Goal: Entertainment & Leisure: Consume media (video, audio)

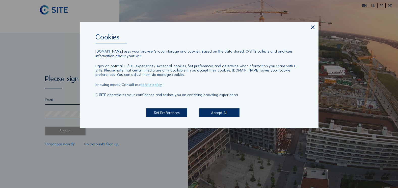
click at [313, 29] on icon at bounding box center [313, 27] width 6 height 7
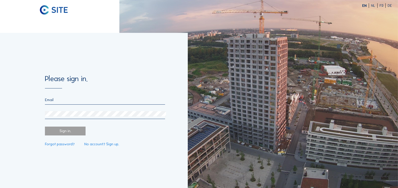
click at [79, 103] on div at bounding box center [105, 100] width 120 height 7
click at [80, 100] on input "email" at bounding box center [105, 99] width 120 height 5
type input "[PERSON_NAME][EMAIL_ADDRESS][DOMAIN_NAME]"
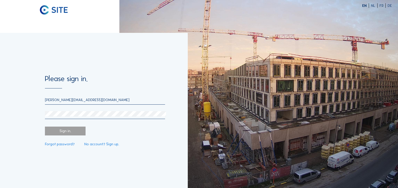
click at [61, 129] on div "Sign in." at bounding box center [65, 130] width 41 height 9
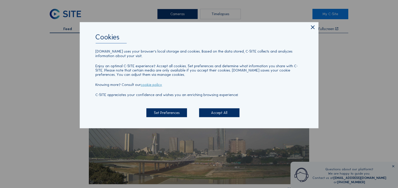
click at [311, 29] on icon at bounding box center [313, 27] width 6 height 7
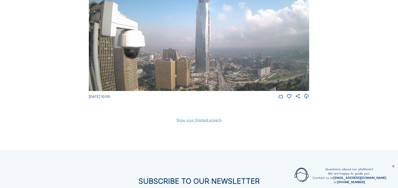
scroll to position [413, 0]
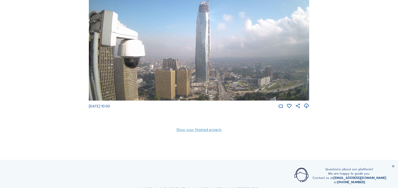
click at [193, 131] on link "Show your finished projects" at bounding box center [198, 130] width 45 height 4
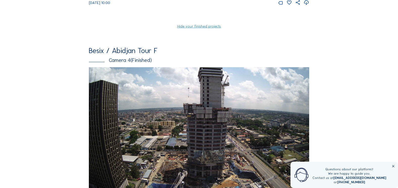
scroll to position [464, 0]
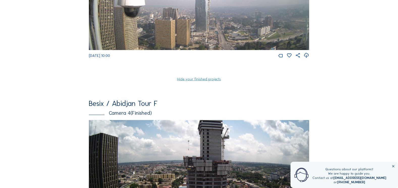
click at [196, 81] on link "Hide your finished projects" at bounding box center [199, 79] width 44 height 4
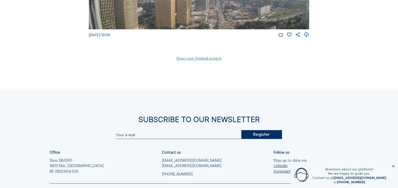
scroll to position [505, 0]
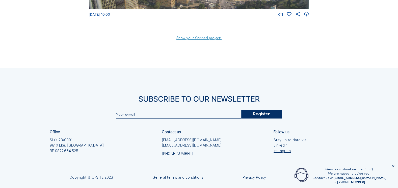
click at [189, 40] on link "Show your finished projects" at bounding box center [198, 38] width 45 height 4
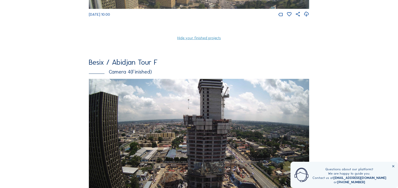
scroll to position [580, 0]
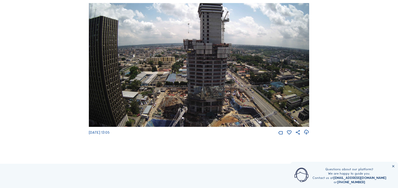
click at [183, 105] on img at bounding box center [199, 65] width 220 height 124
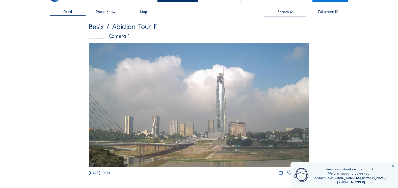
scroll to position [25, 0]
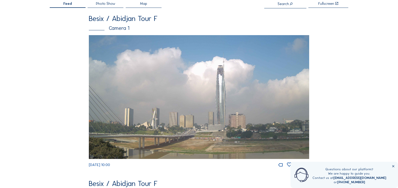
click at [190, 124] on img at bounding box center [199, 97] width 220 height 124
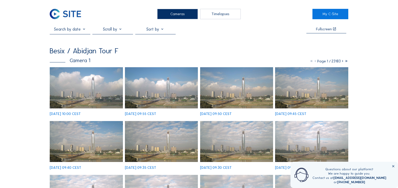
click at [342, 62] on icon at bounding box center [343, 61] width 4 height 5
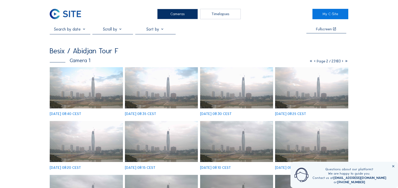
click at [341, 62] on icon at bounding box center [343, 61] width 4 height 5
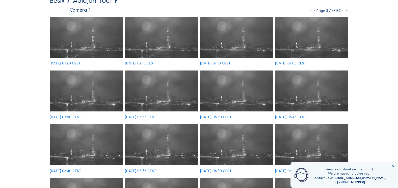
scroll to position [76, 0]
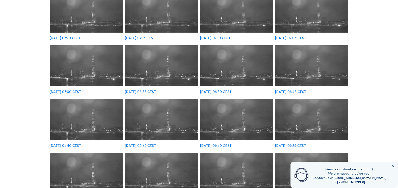
click at [186, 125] on img at bounding box center [161, 119] width 73 height 41
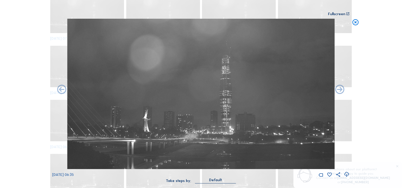
click at [358, 22] on icon at bounding box center [355, 23] width 7 height 8
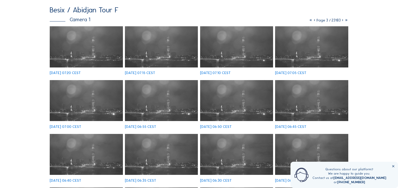
scroll to position [25, 0]
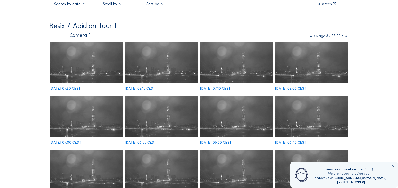
click at [342, 38] on icon at bounding box center [343, 36] width 4 height 5
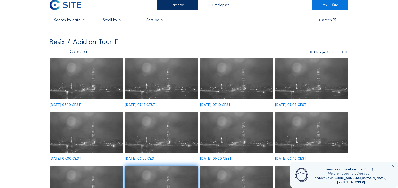
scroll to position [0, 0]
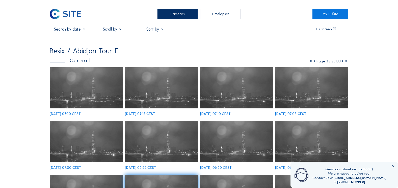
click at [83, 32] on input "text" at bounding box center [70, 29] width 41 height 5
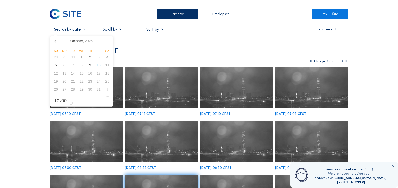
click at [122, 28] on div at bounding box center [112, 30] width 41 height 7
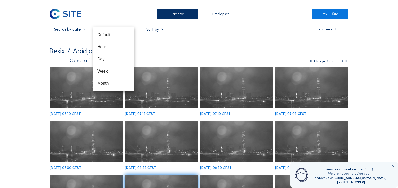
click at [166, 30] on div at bounding box center [155, 30] width 41 height 7
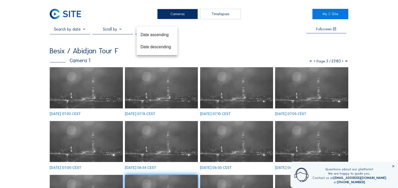
click at [195, 18] on div "Cameras" at bounding box center [177, 14] width 41 height 11
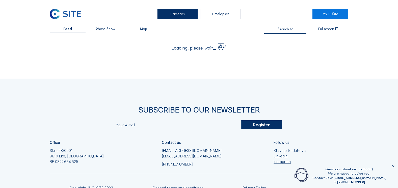
click at [211, 16] on div "Timelapses" at bounding box center [220, 14] width 41 height 11
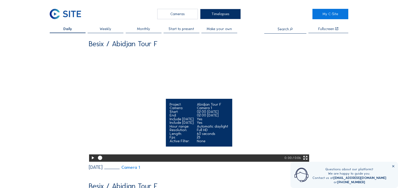
scroll to position [25, 0]
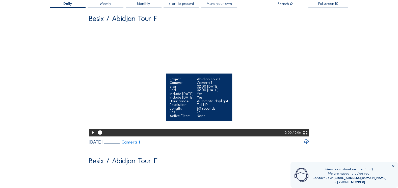
click at [92, 136] on icon at bounding box center [92, 132] width 5 height 6
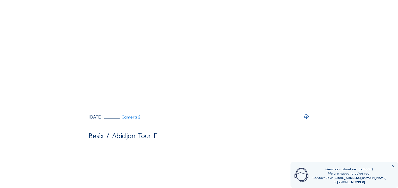
scroll to position [202, 0]
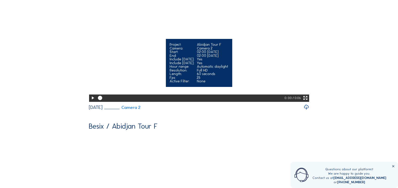
click at [92, 101] on icon at bounding box center [92, 98] width 5 height 6
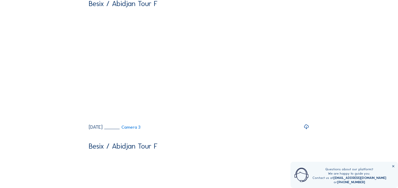
scroll to position [353, 0]
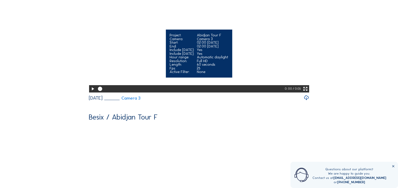
click at [91, 92] on icon at bounding box center [92, 89] width 5 height 6
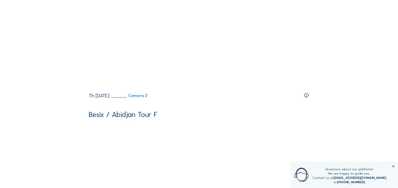
scroll to position [505, 0]
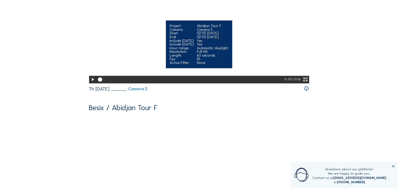
click at [91, 83] on icon at bounding box center [92, 79] width 5 height 6
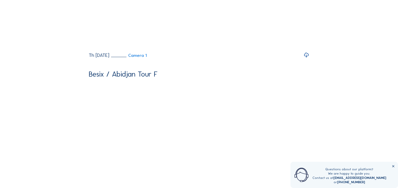
scroll to position [681, 0]
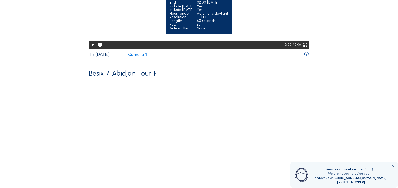
click at [93, 48] on icon at bounding box center [92, 45] width 5 height 6
